Goal: Transaction & Acquisition: Purchase product/service

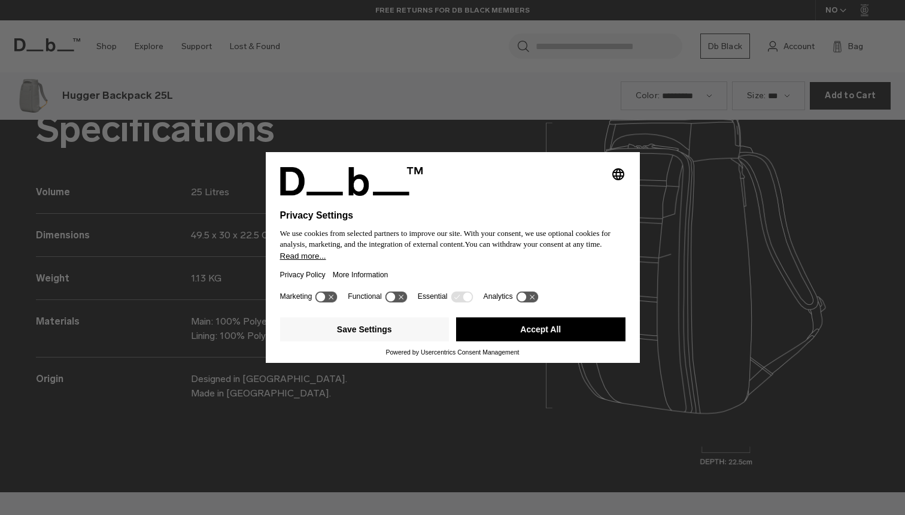
scroll to position [1545, 0]
